Goal: Navigation & Orientation: Find specific page/section

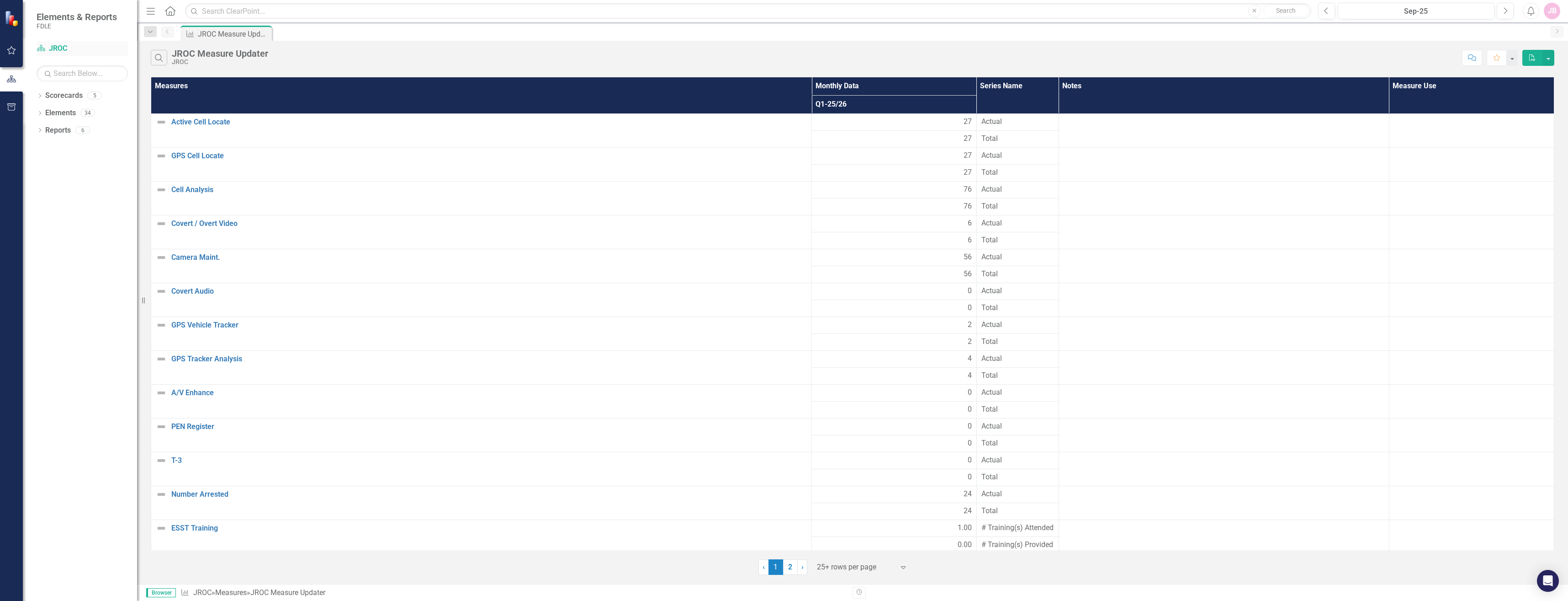
click at [47, 48] on link "Scorecard JROC" at bounding box center [82, 49] width 91 height 10
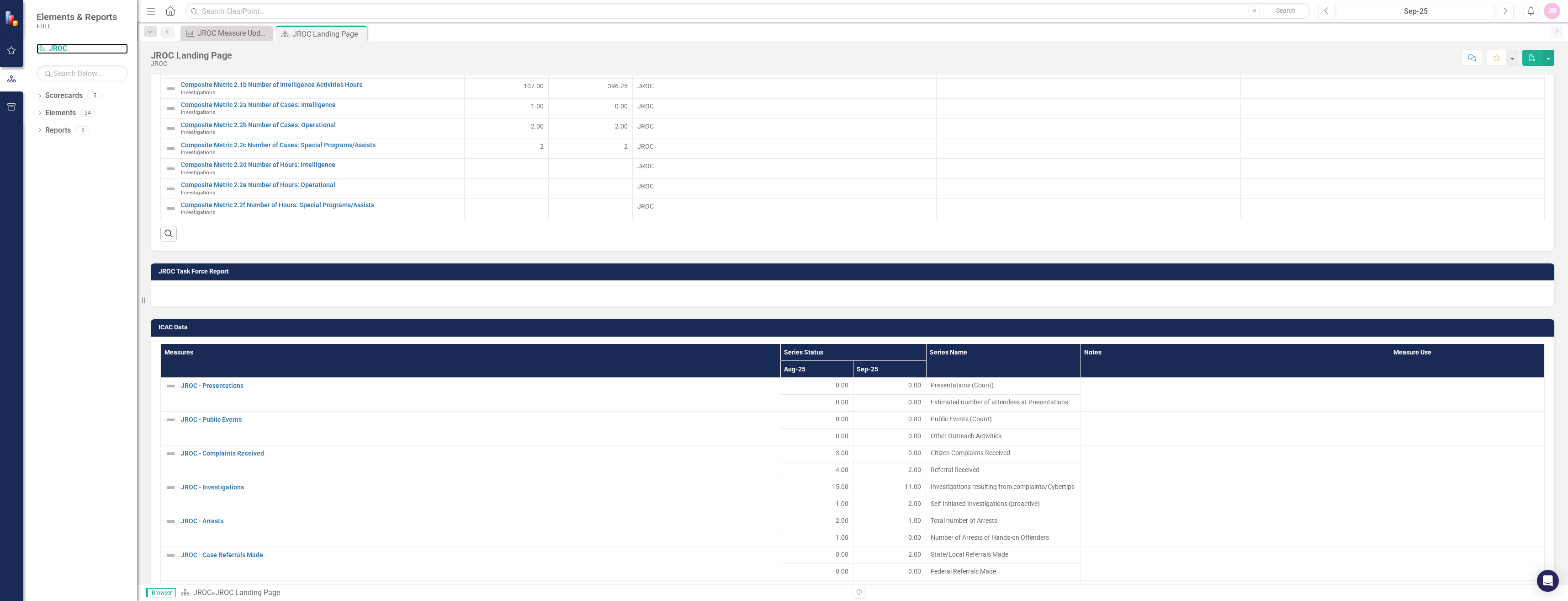
scroll to position [1006, 0]
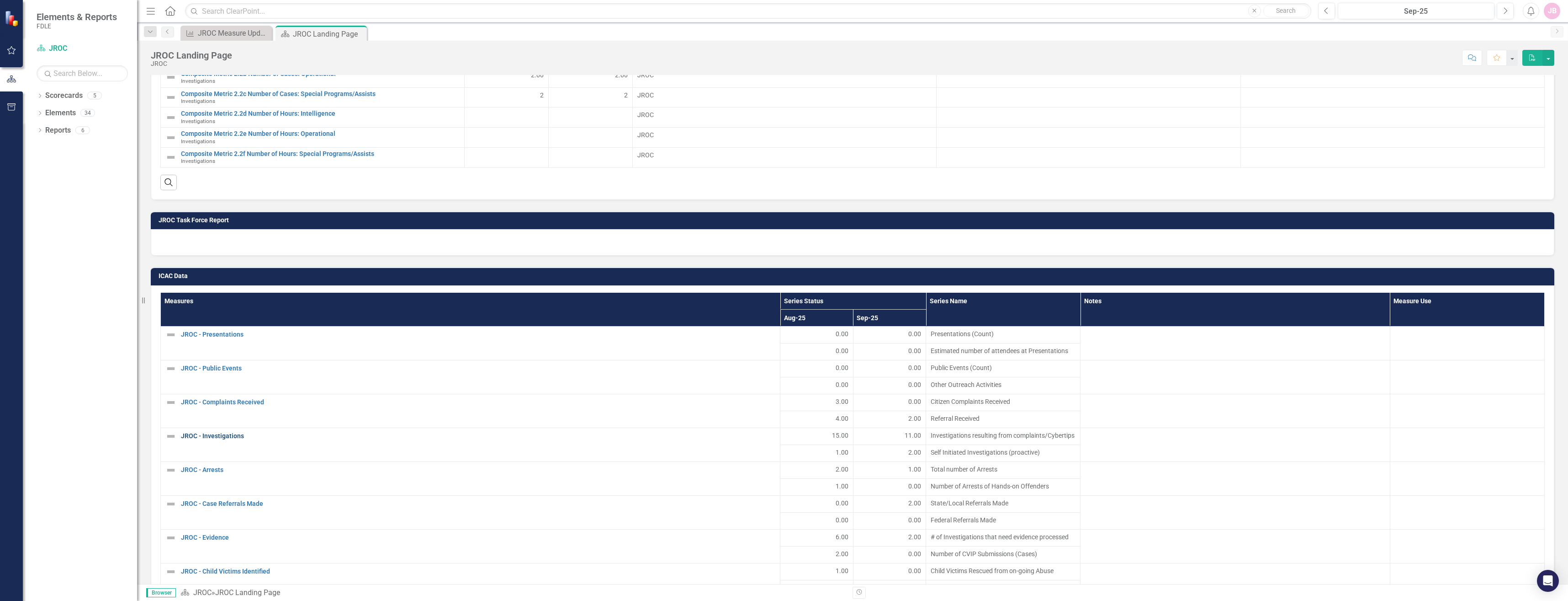
click at [228, 432] on link "JROC - Investigations" at bounding box center [478, 436] width 595 height 7
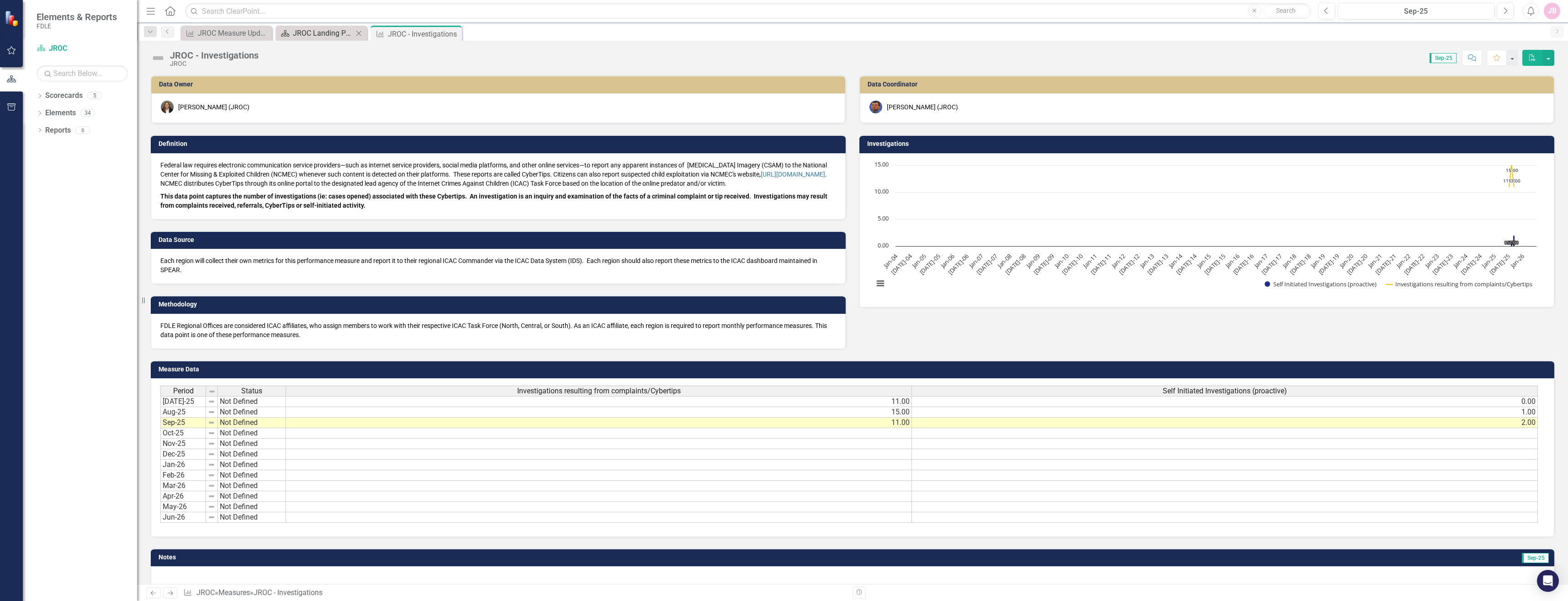
click at [350, 35] on div "JROC Landing Page" at bounding box center [323, 33] width 60 height 11
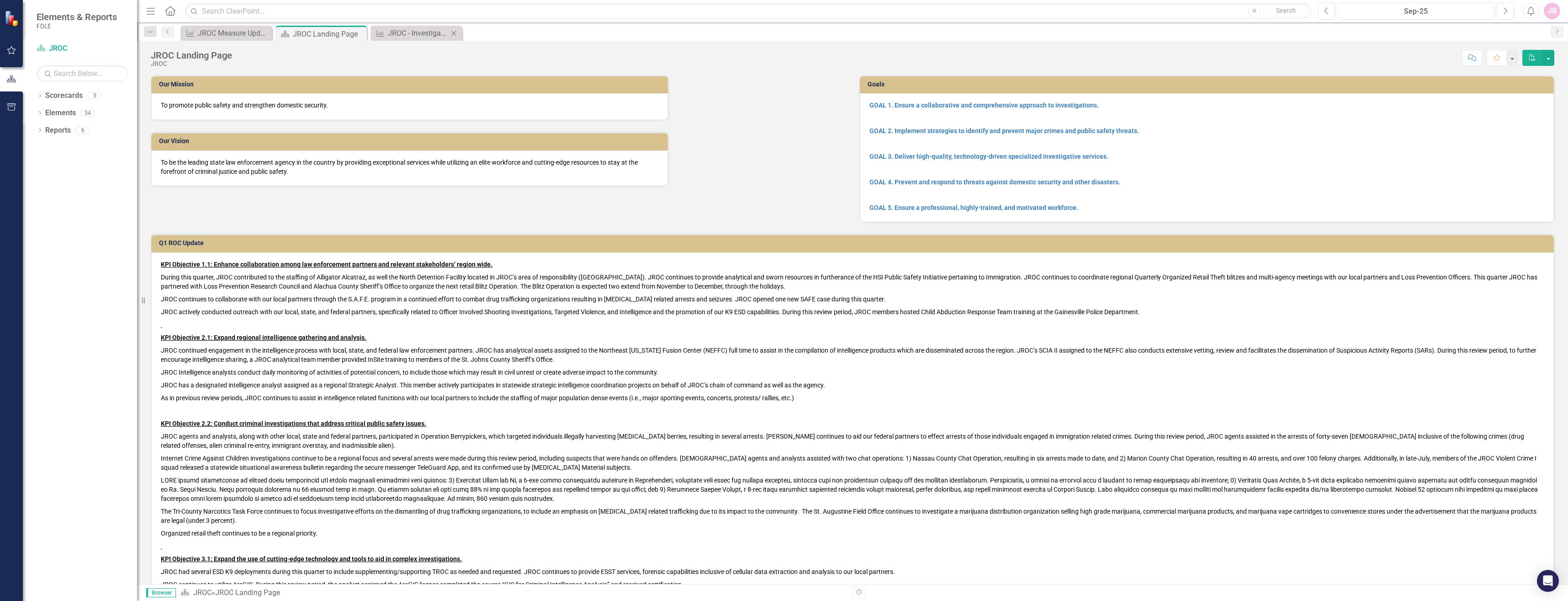
click at [432, 26] on div "Measure JROC - Investigations Close" at bounding box center [416, 33] width 91 height 15
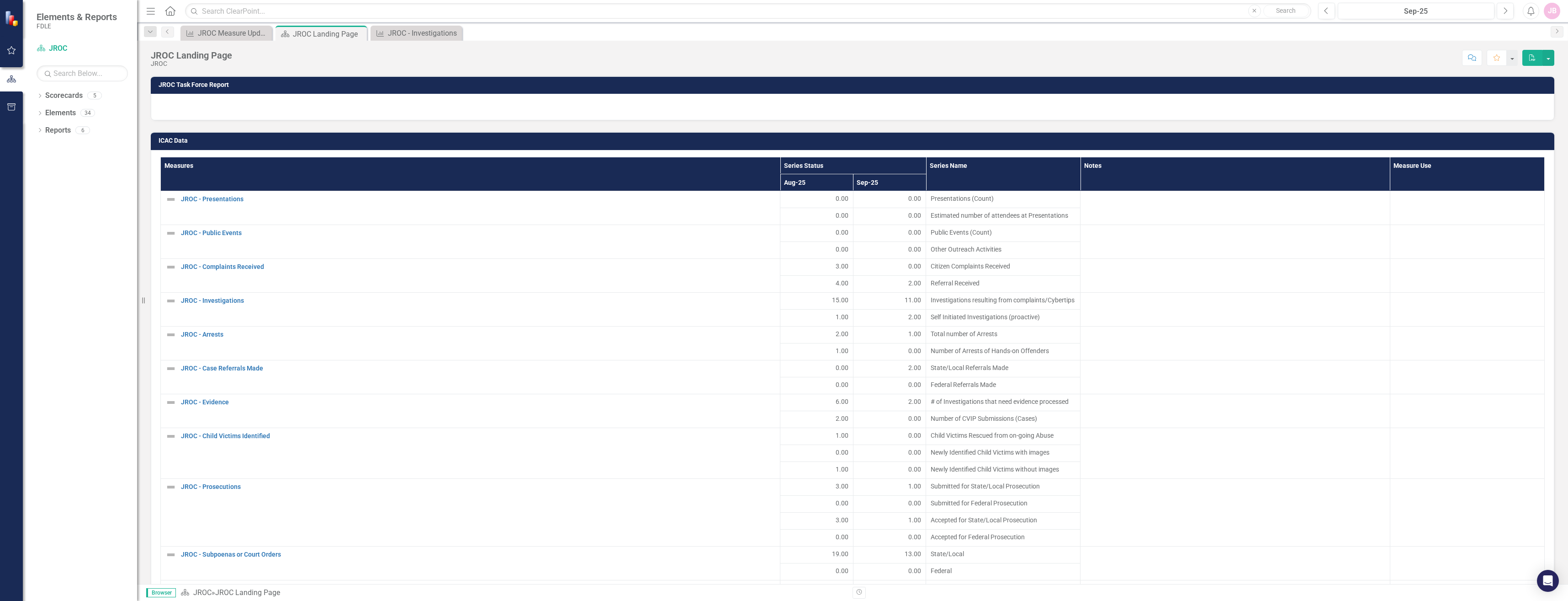
scroll to position [1143, 0]
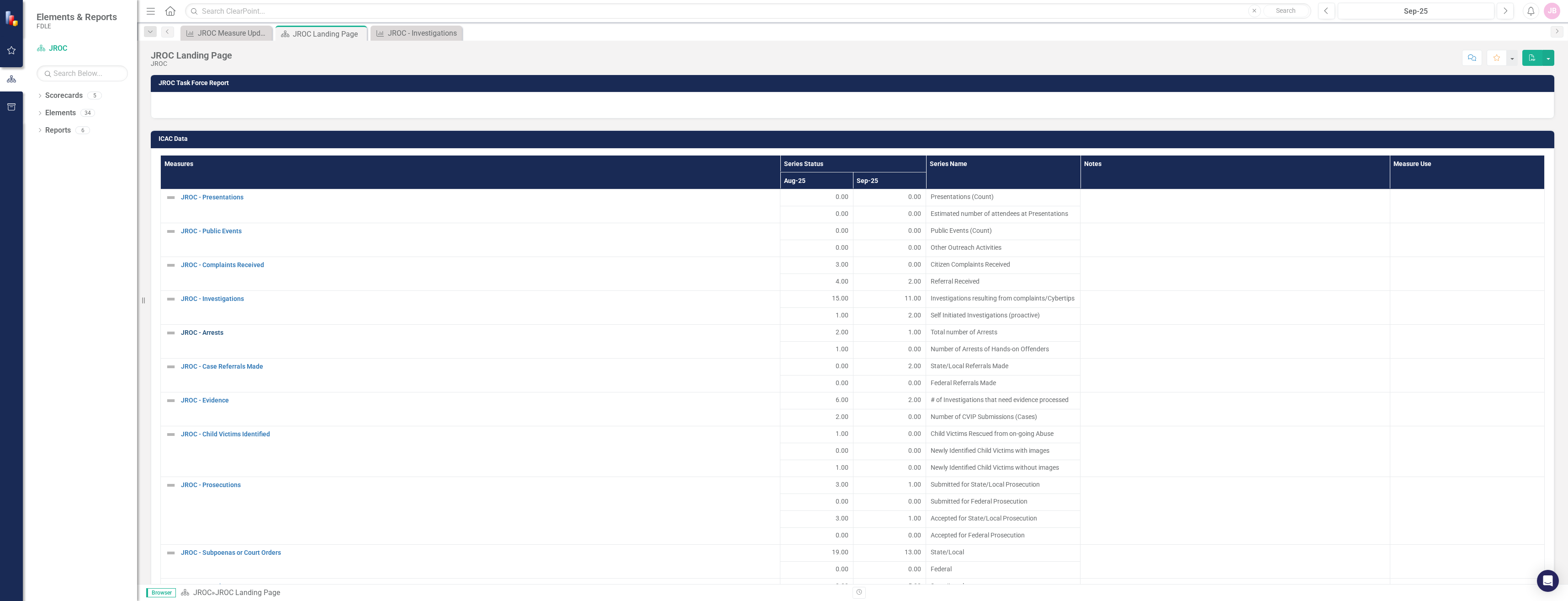
click at [211, 329] on link "JROC - Arrests" at bounding box center [478, 333] width 595 height 7
